Goal: Transaction & Acquisition: Purchase product/service

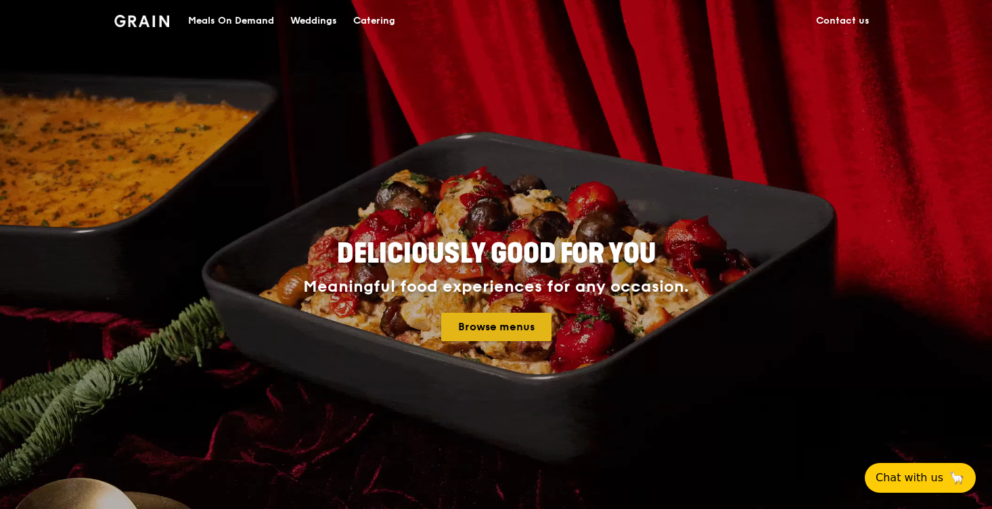
click at [541, 336] on link "Browse menus" at bounding box center [496, 327] width 110 height 28
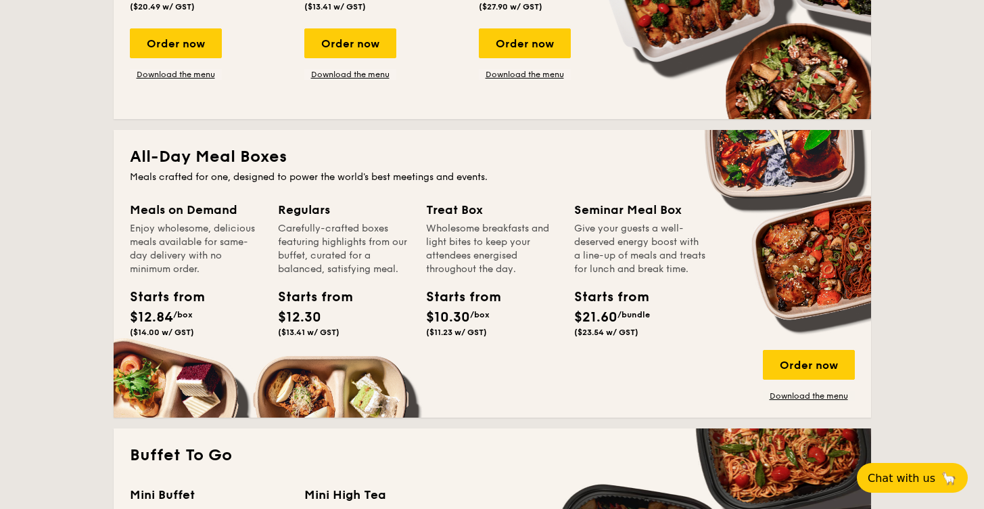
scroll to position [792, 0]
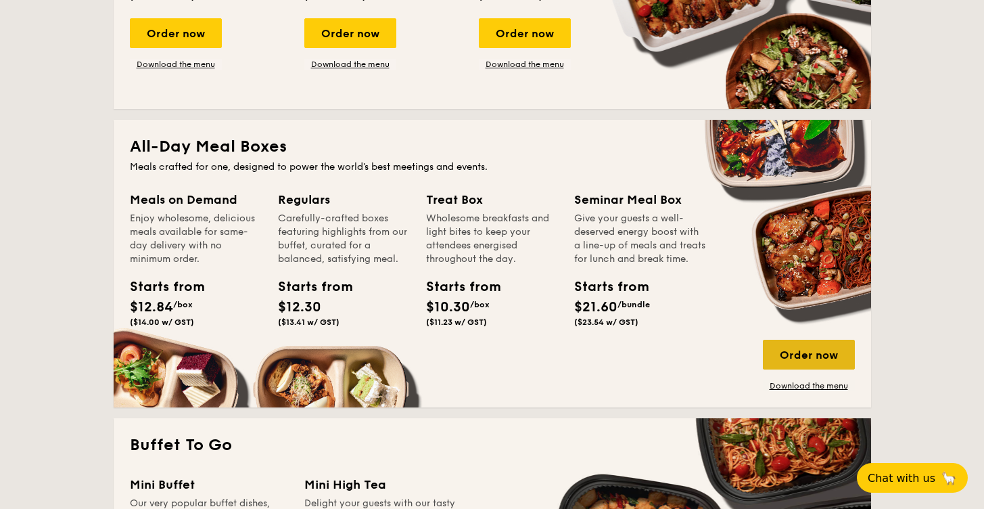
click at [816, 357] on div "Order now" at bounding box center [809, 355] width 92 height 30
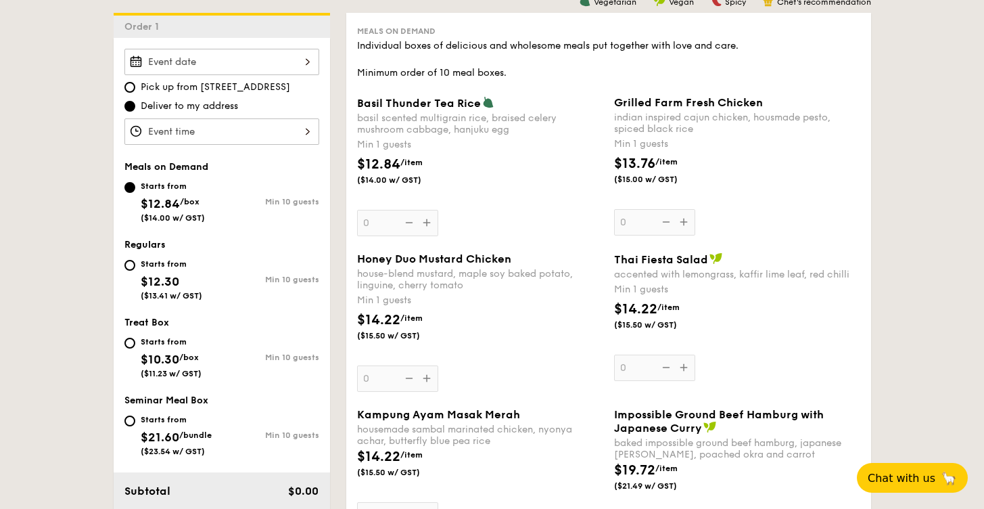
scroll to position [388, 0]
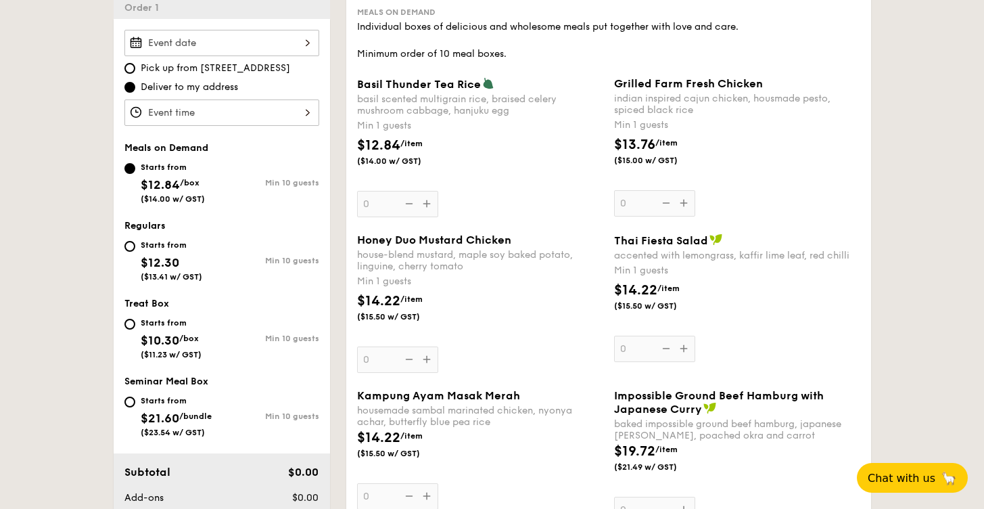
click at [151, 326] on div "Starts from" at bounding box center [171, 322] width 61 height 11
click at [135, 326] on input "Starts from $10.30 /box ($11.23 w/ GST) Min 10 guests" at bounding box center [129, 324] width 11 height 11
radio input "true"
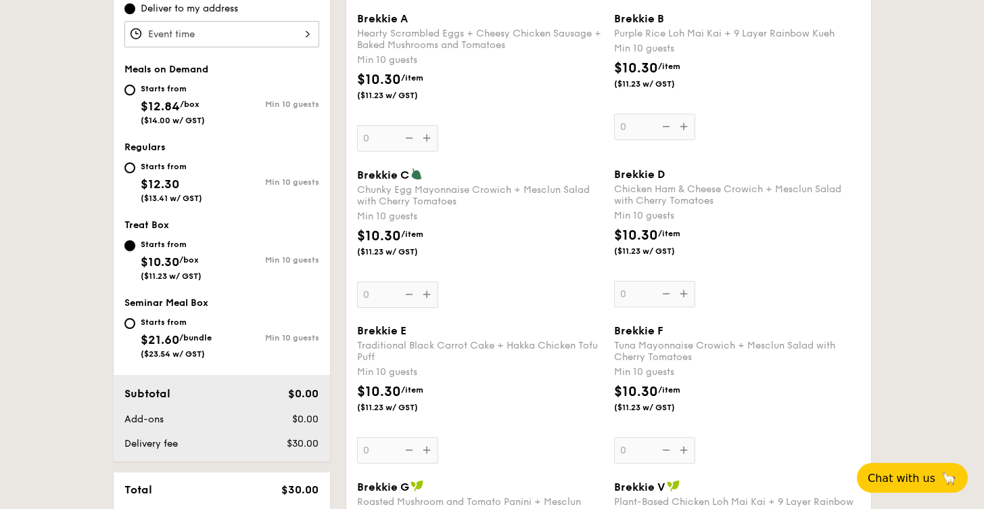
scroll to position [465, 0]
click at [227, 120] on div "Starts from $12.84 /box ($14.00 w/ GST) Min 10 guests" at bounding box center [221, 104] width 195 height 45
click at [187, 115] on div "Starts from $12.84 /box ($14.00 w/ GST)" at bounding box center [173, 104] width 64 height 45
click at [135, 97] on input "Starts from $12.84 /box ($14.00 w/ GST) Min 10 guests" at bounding box center [129, 91] width 11 height 11
radio input "true"
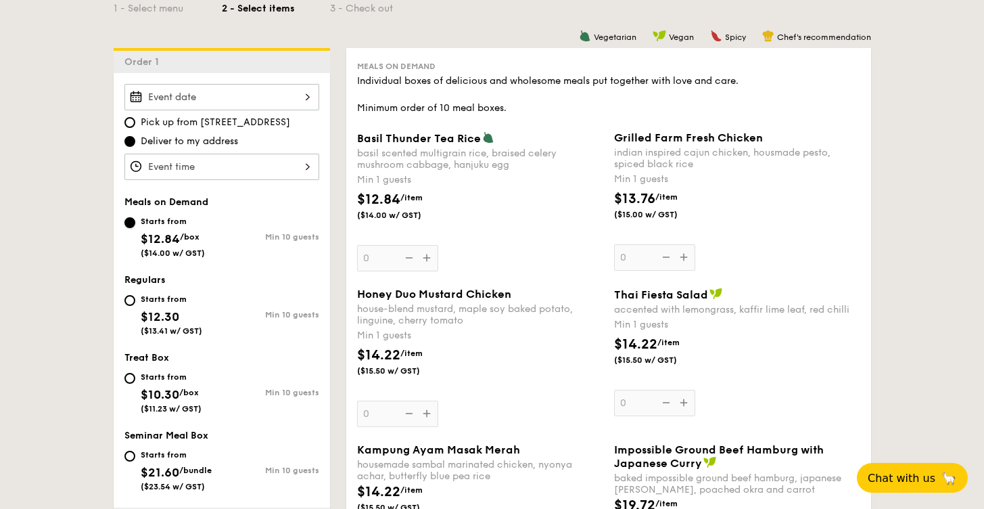
scroll to position [344, 0]
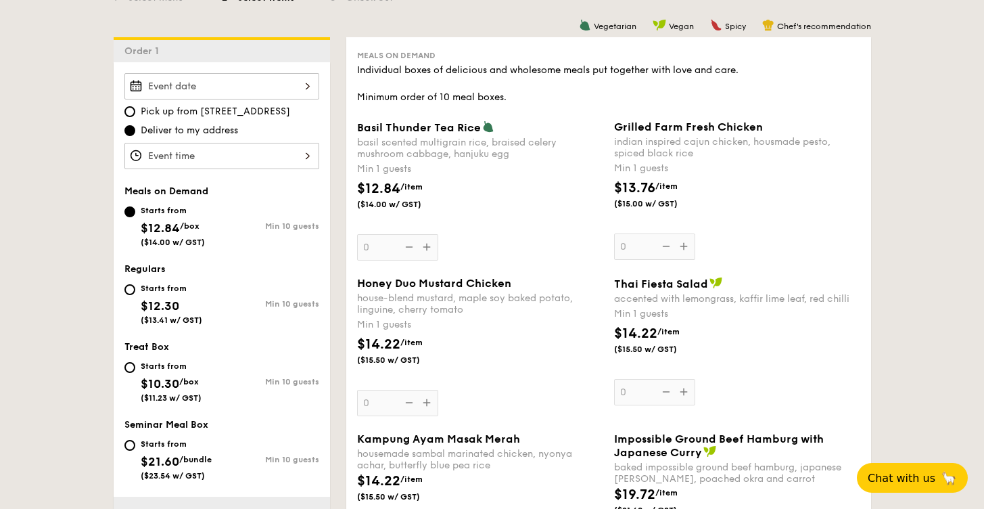
click at [155, 317] on span "($13.41 w/ GST)" at bounding box center [172, 319] width 62 height 9
click at [135, 295] on input "Starts from $12.30 ($13.41 w/ GST) Min 10 guests" at bounding box center [129, 289] width 11 height 11
radio input "true"
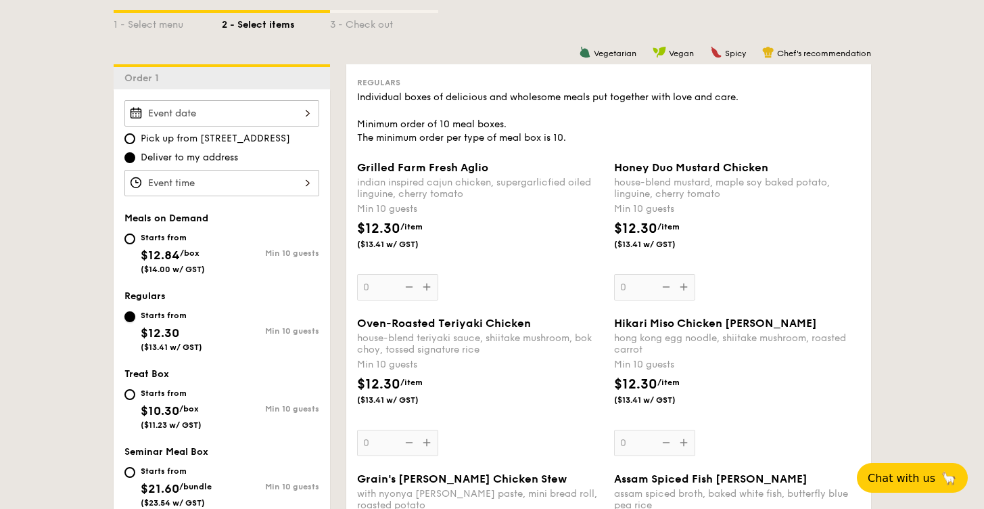
scroll to position [172, 0]
